Goal: Find specific page/section: Find specific page/section

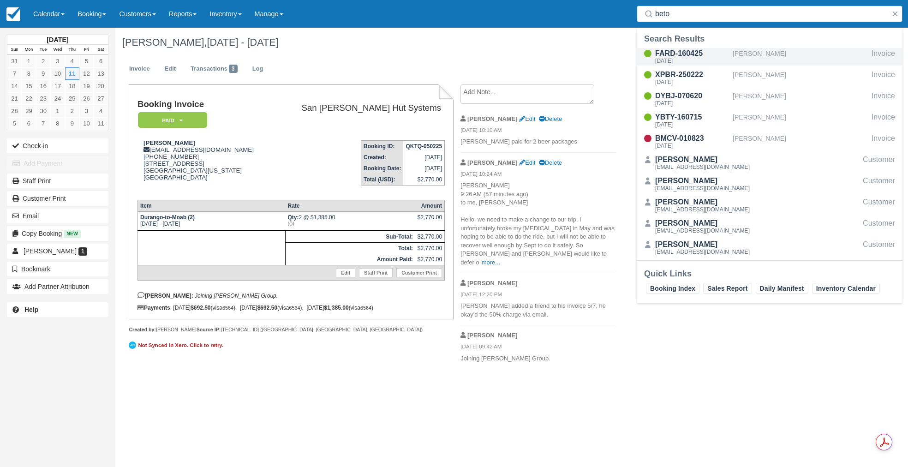
type input "beto"
click at [685, 54] on div "FARD-160425" at bounding box center [692, 53] width 74 height 11
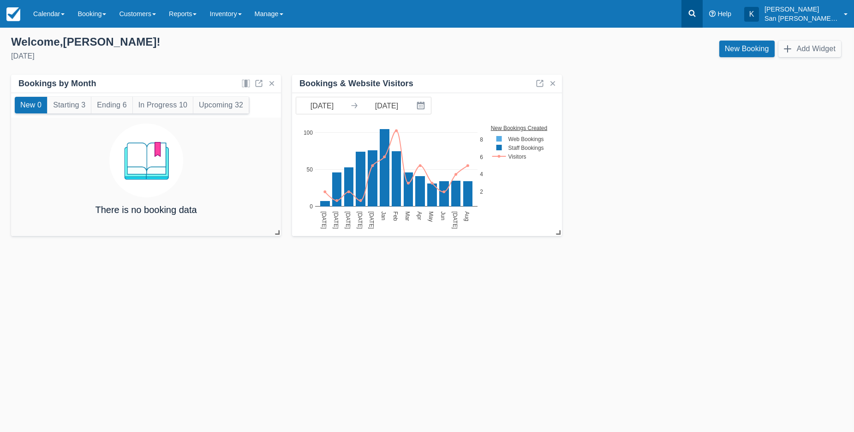
click at [703, 15] on link at bounding box center [691, 14] width 21 height 28
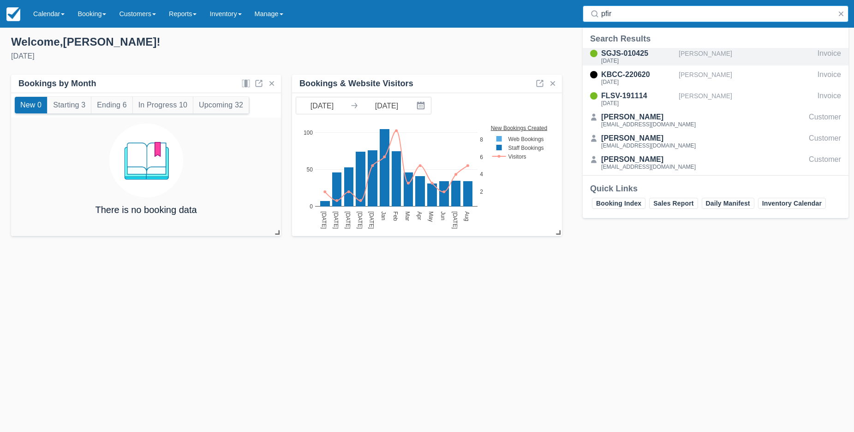
type input "pfir"
click at [715, 57] on div "Jeanne Pfirman" at bounding box center [746, 57] width 135 height 18
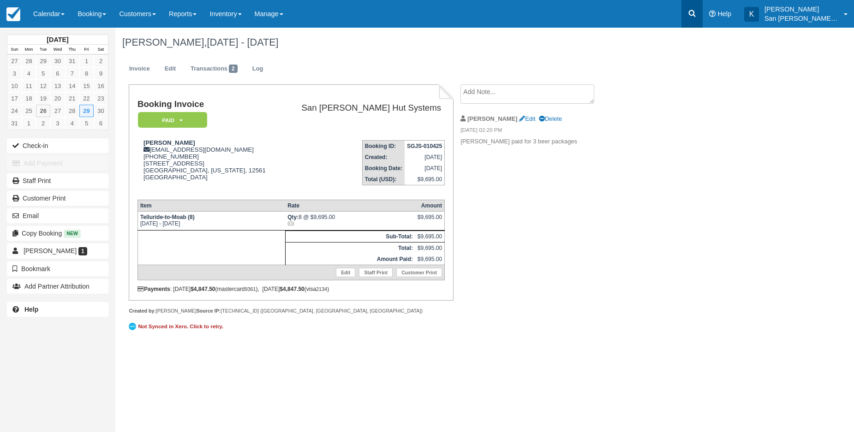
click at [697, 18] on link at bounding box center [691, 14] width 21 height 28
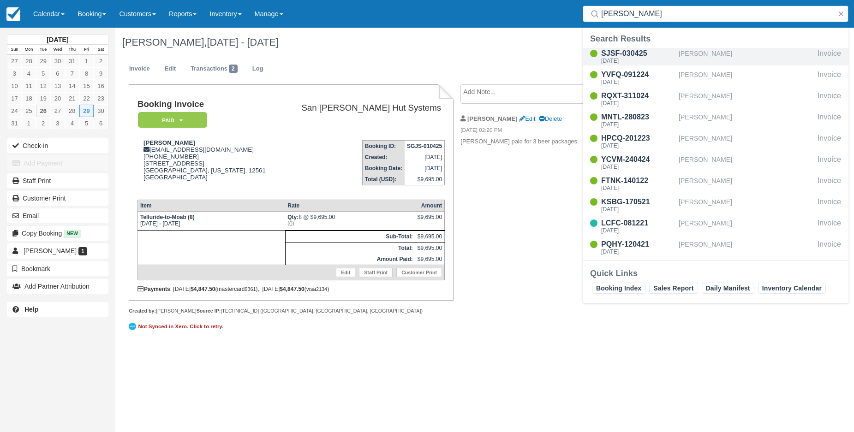
type input "kristin"
click at [706, 61] on div "Kristin Arnold" at bounding box center [746, 57] width 135 height 18
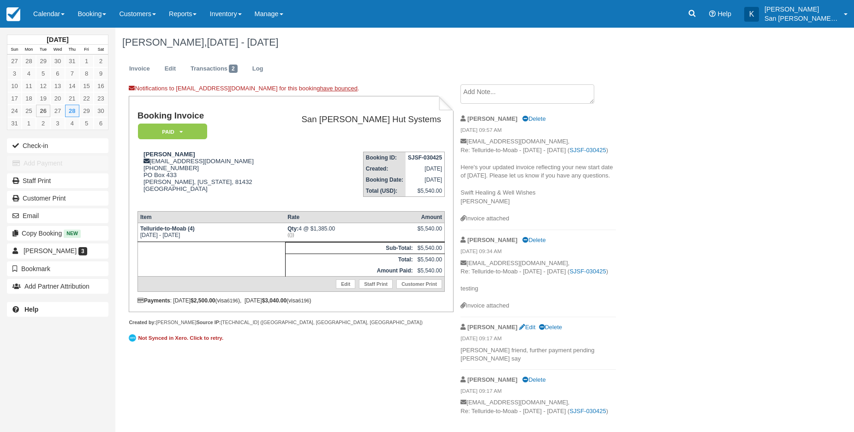
click at [590, 191] on p "kristinarnold2@gmail.com, Re: Telluride-to-Moab - Fri Aug 28 2026 - Sat Aug 29 …" at bounding box center [537, 175] width 155 height 77
click at [703, 15] on link at bounding box center [691, 14] width 21 height 28
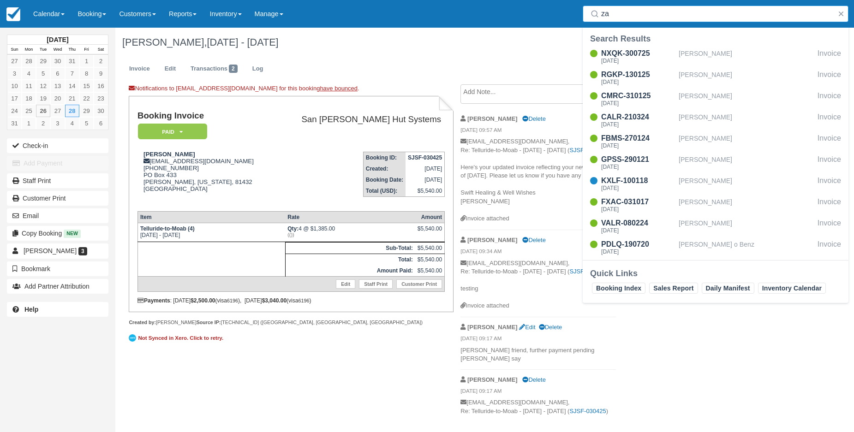
type input "z"
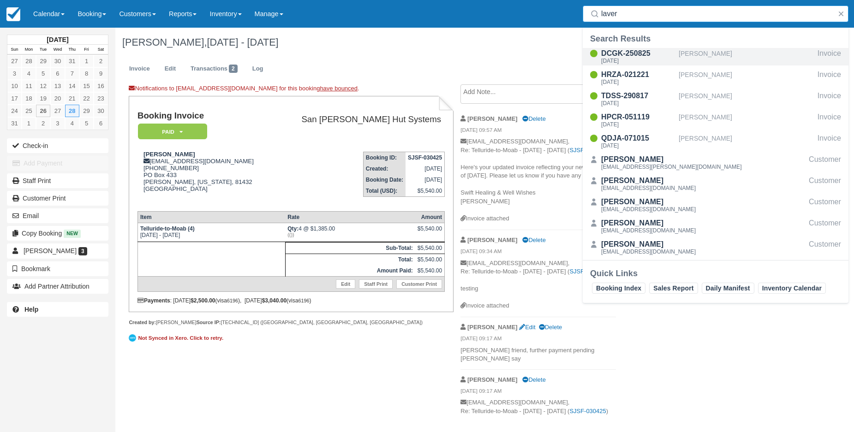
type input "laver"
click at [672, 52] on div "DCGK-250825" at bounding box center [638, 53] width 74 height 11
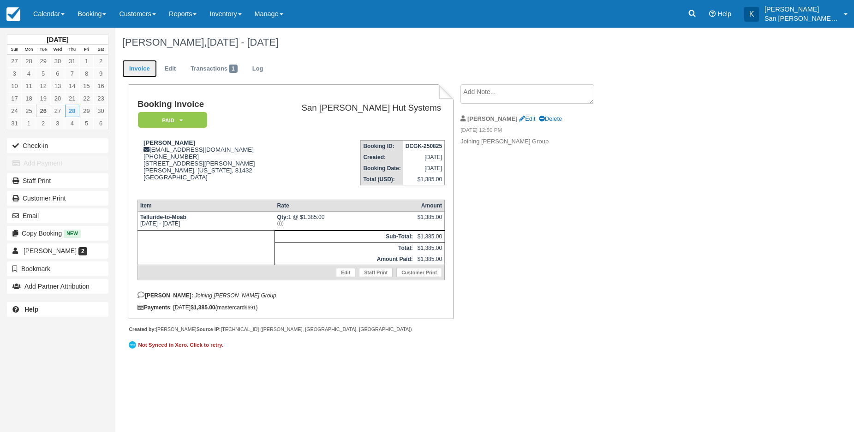
click at [127, 70] on link "Invoice" at bounding box center [139, 69] width 35 height 18
click at [691, 11] on link at bounding box center [691, 14] width 21 height 28
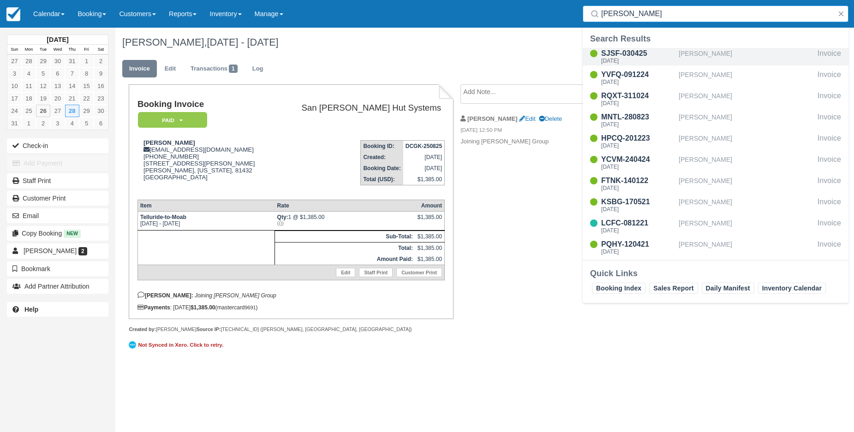
type input "kristin"
click at [706, 53] on div "Kristin Arnold" at bounding box center [746, 57] width 135 height 18
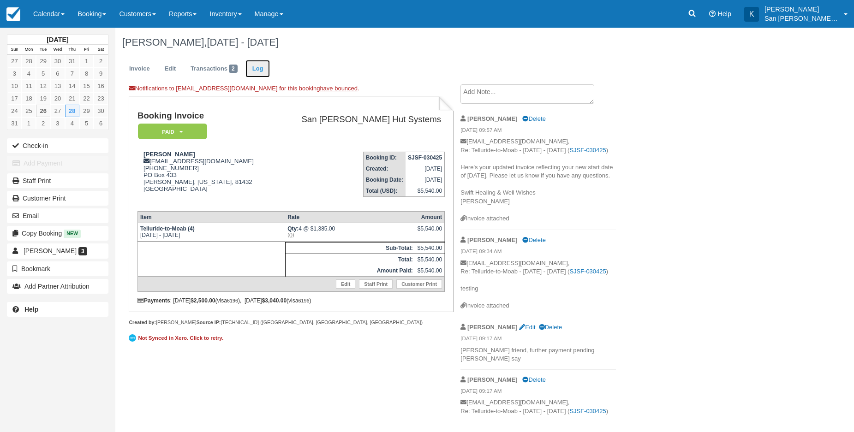
click at [258, 71] on link "Log" at bounding box center [257, 69] width 25 height 18
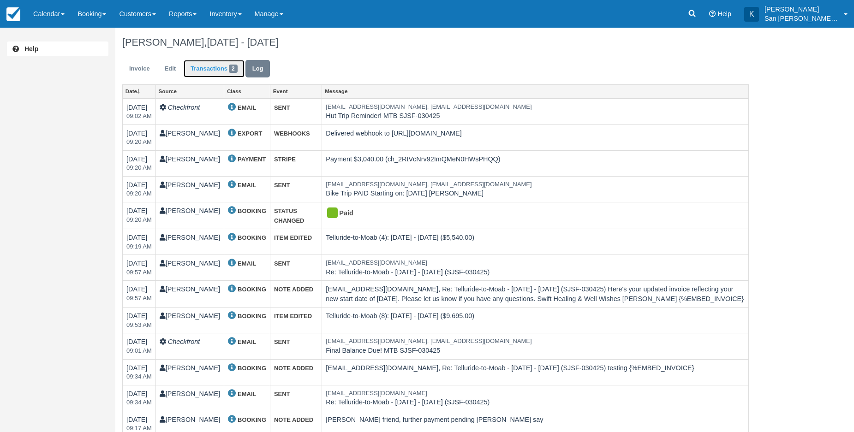
click at [213, 72] on link "Transactions 2" at bounding box center [214, 69] width 61 height 18
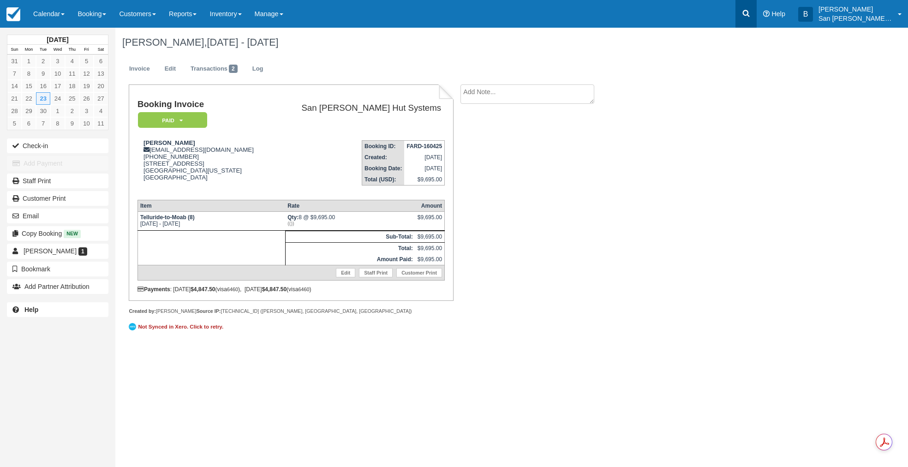
click at [742, 21] on link at bounding box center [745, 14] width 21 height 28
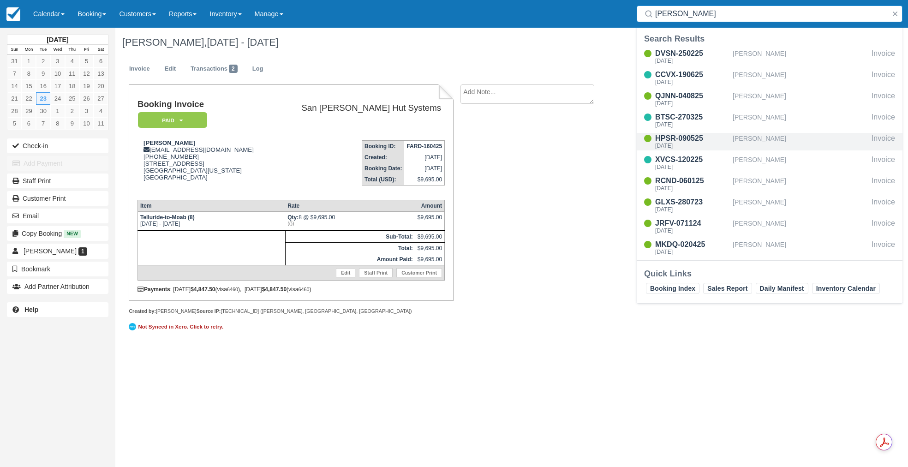
type input "[PERSON_NAME]"
click at [680, 145] on div "[DATE]" at bounding box center [692, 146] width 74 height 6
